Goal: Task Accomplishment & Management: Complete application form

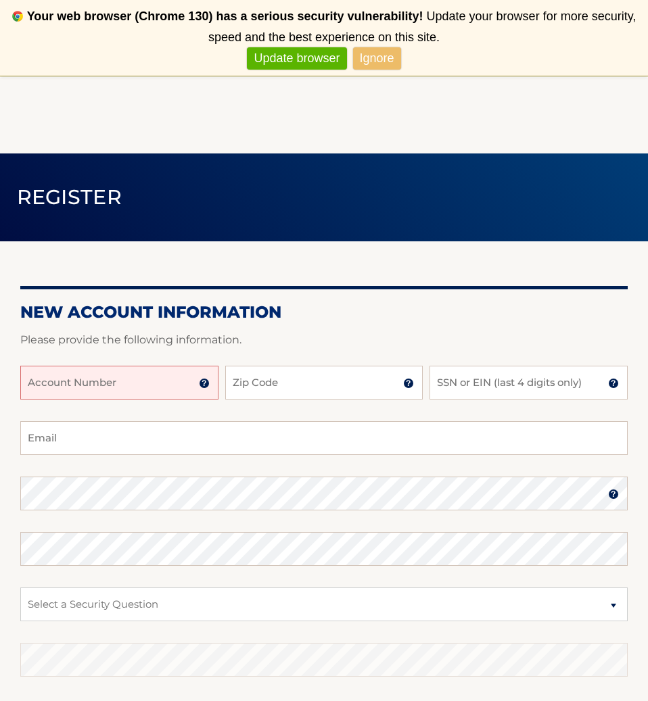
click at [134, 394] on input "Account Number" at bounding box center [119, 383] width 198 height 34
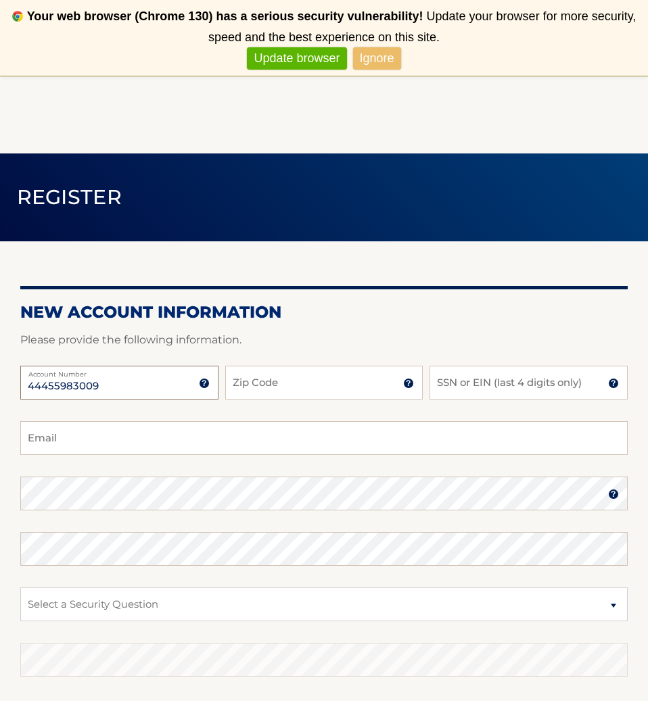
type input "44455983009"
click at [313, 382] on input "Zip Code" at bounding box center [324, 383] width 198 height 34
type input "33322"
click at [534, 381] on input "SSN or EIN (last 4 digits only)" at bounding box center [528, 383] width 198 height 34
type input "5515"
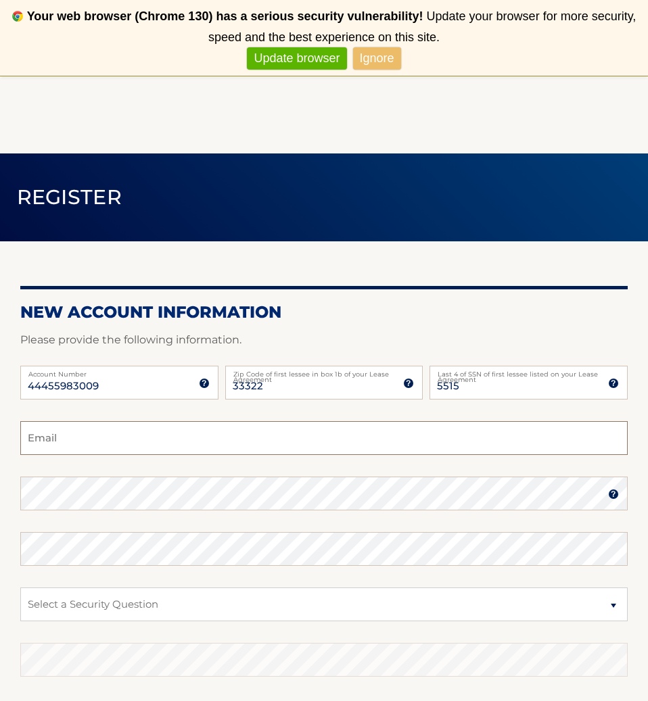
click at [127, 449] on input "Email" at bounding box center [323, 438] width 607 height 34
type input "clpluis2222@yahoo.com"
click at [609, 603] on select "Select a Security Question What was the name of your elementary school? What is…" at bounding box center [323, 605] width 607 height 34
select select "2"
click at [20, 588] on select "Select a Security Question What was the name of your elementary school? What is…" at bounding box center [323, 605] width 607 height 34
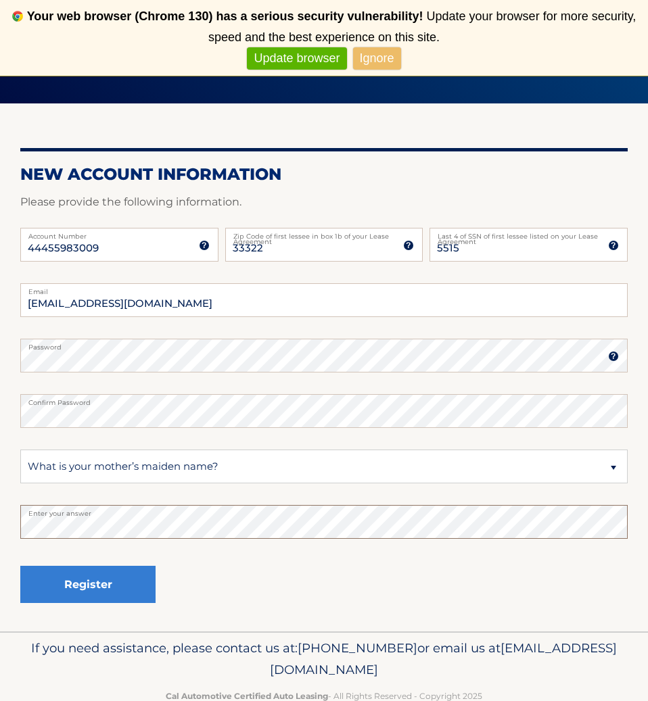
scroll to position [171, 0]
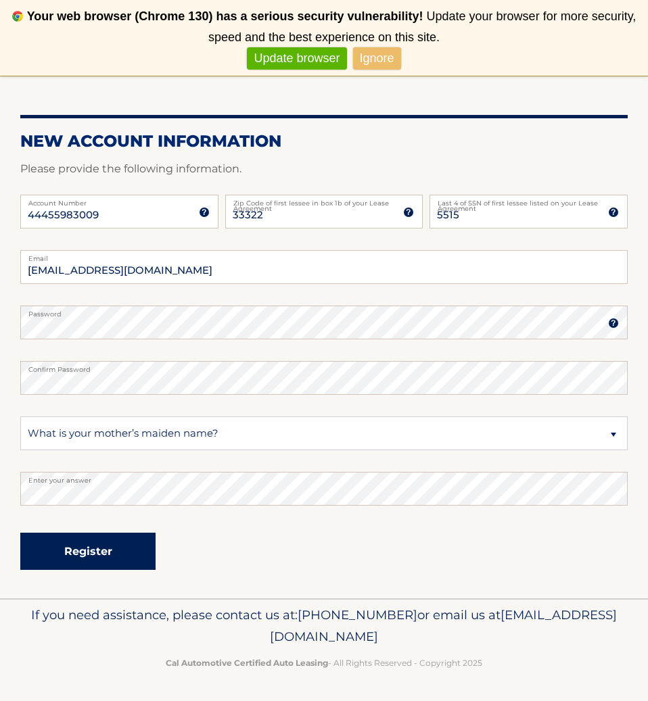
click at [89, 557] on button "Register" at bounding box center [87, 551] width 135 height 37
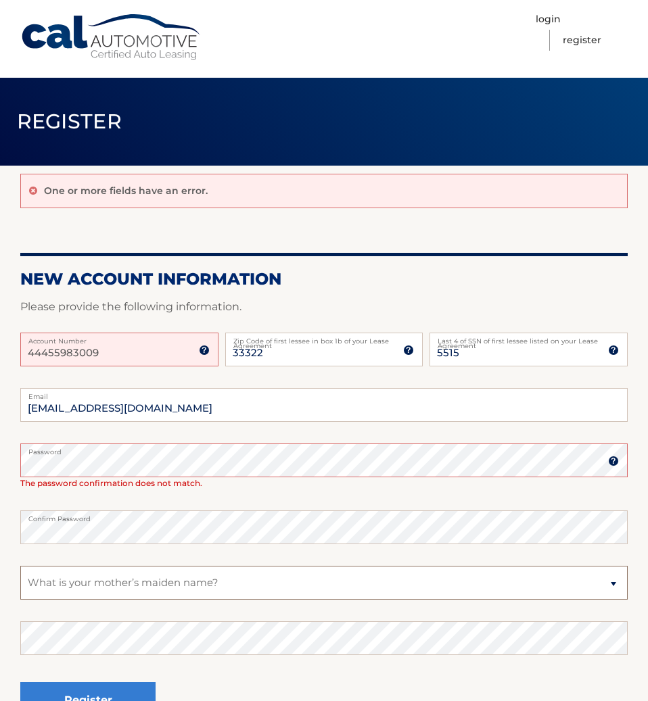
click at [241, 578] on select "Select a Security Question What was the name of your elementary school? What is…" at bounding box center [323, 583] width 607 height 34
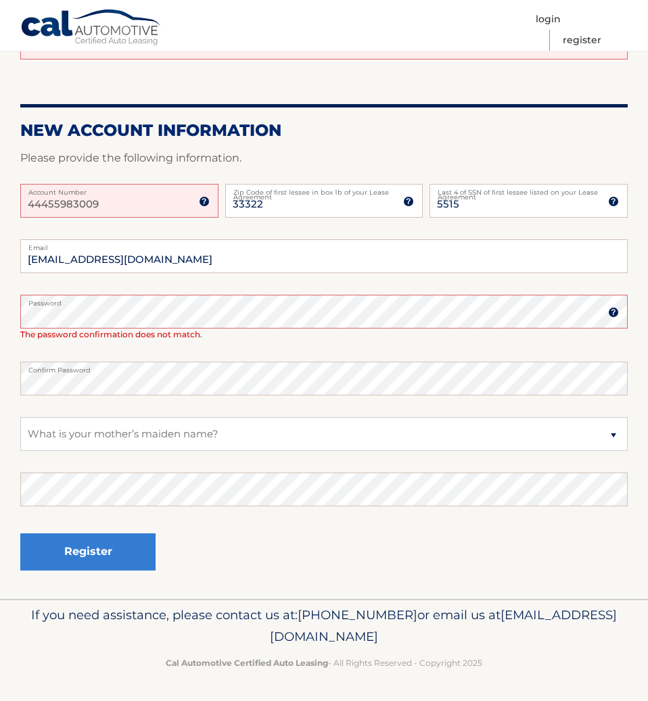
click at [126, 692] on footer "If you need assistance, please contact us at: 609-807-3200 or email us at Custo…" at bounding box center [324, 650] width 648 height 103
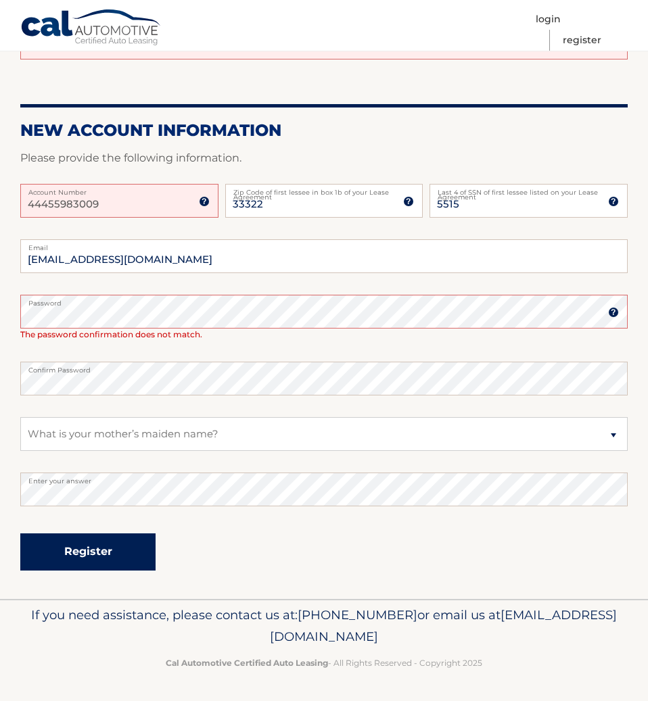
click at [93, 558] on button "Register" at bounding box center [87, 552] width 135 height 37
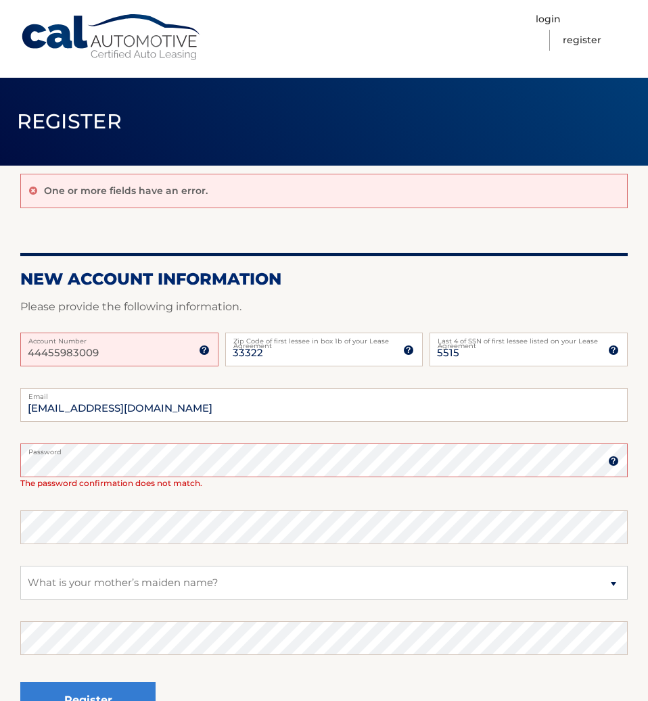
click at [615, 458] on img at bounding box center [613, 461] width 11 height 11
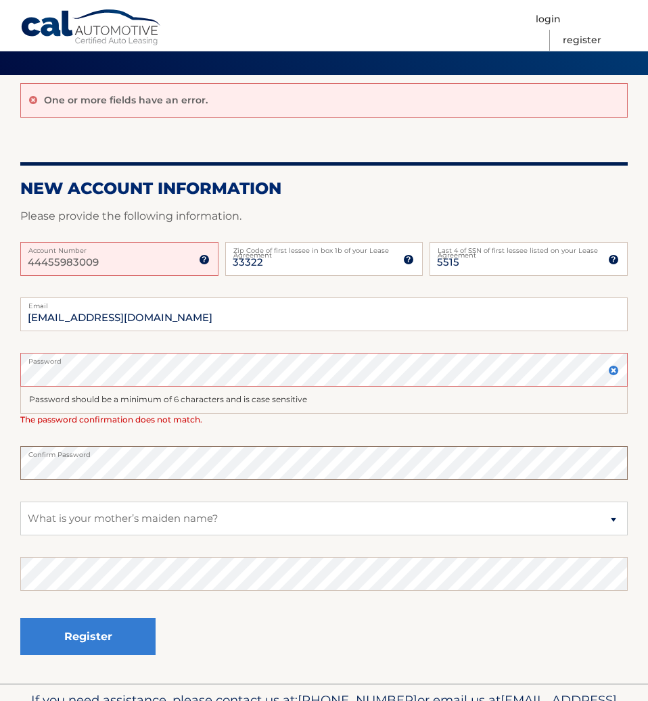
scroll to position [176, 0]
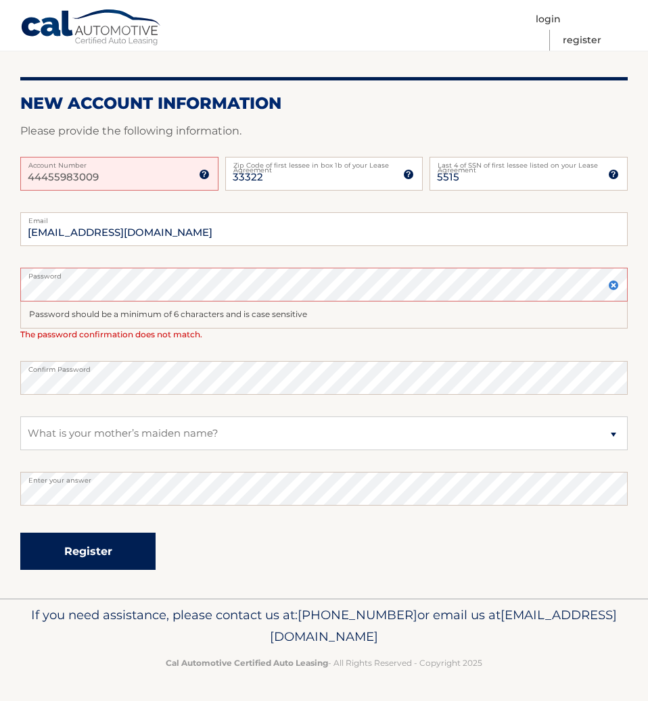
click at [100, 559] on button "Register" at bounding box center [87, 551] width 135 height 37
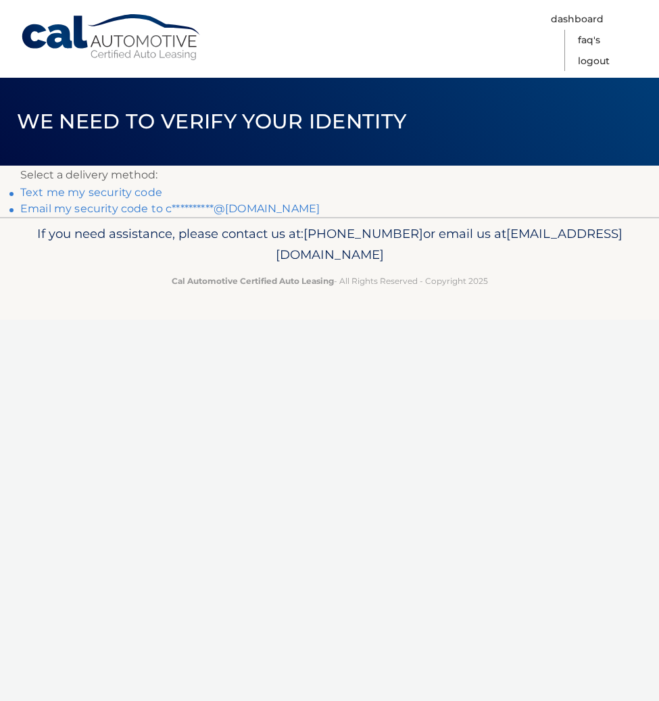
click at [119, 193] on link "Text me my security code" at bounding box center [91, 192] width 142 height 13
